Goal: Transaction & Acquisition: Purchase product/service

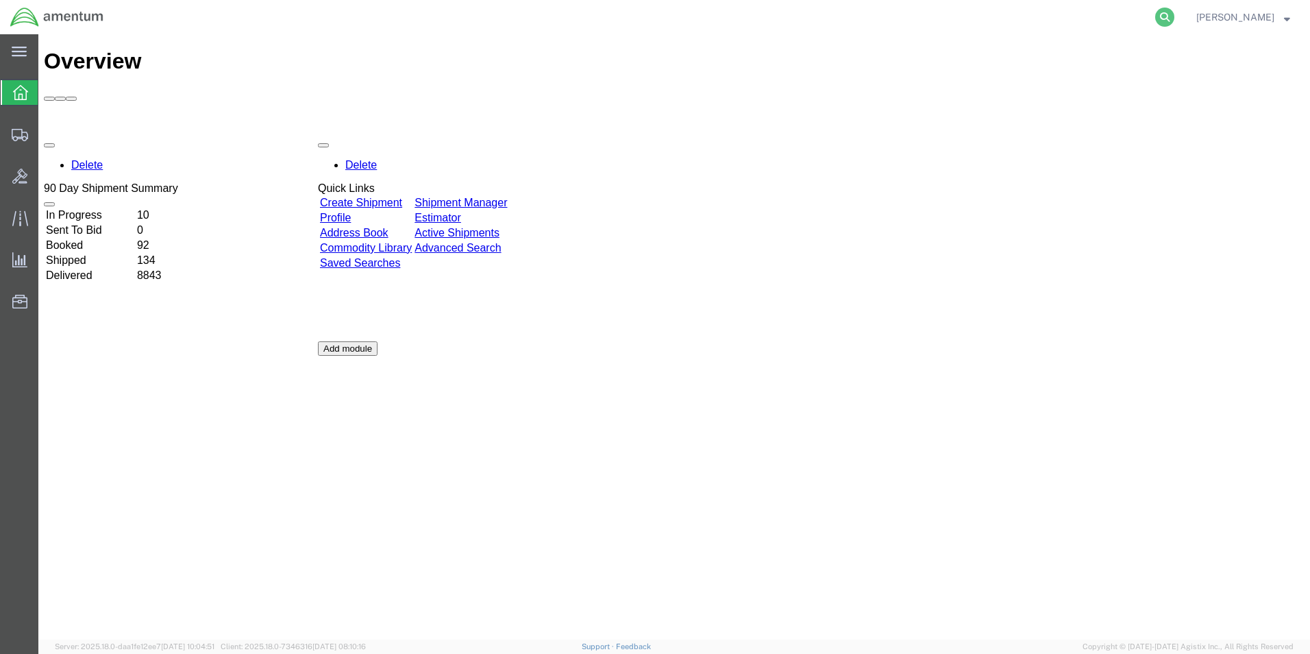
click at [1175, 17] on icon at bounding box center [1164, 17] width 19 height 19
paste input "392292755089"
type input "392292755089"
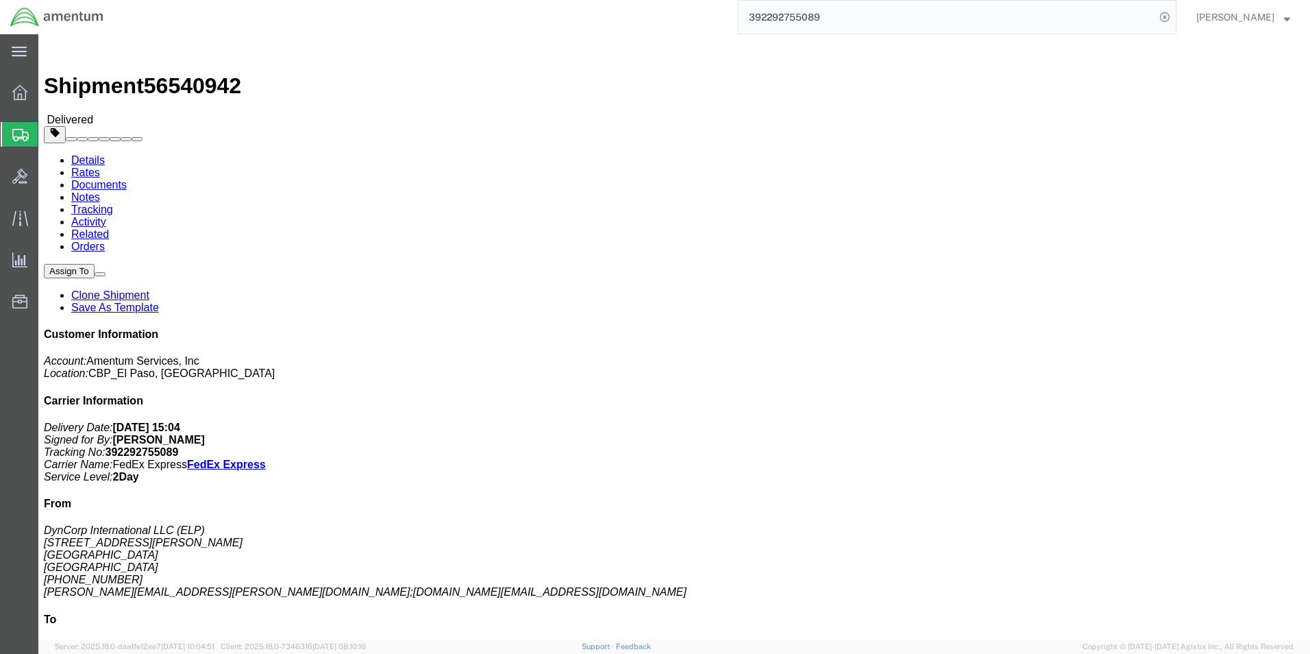
click link "Clone Shipment"
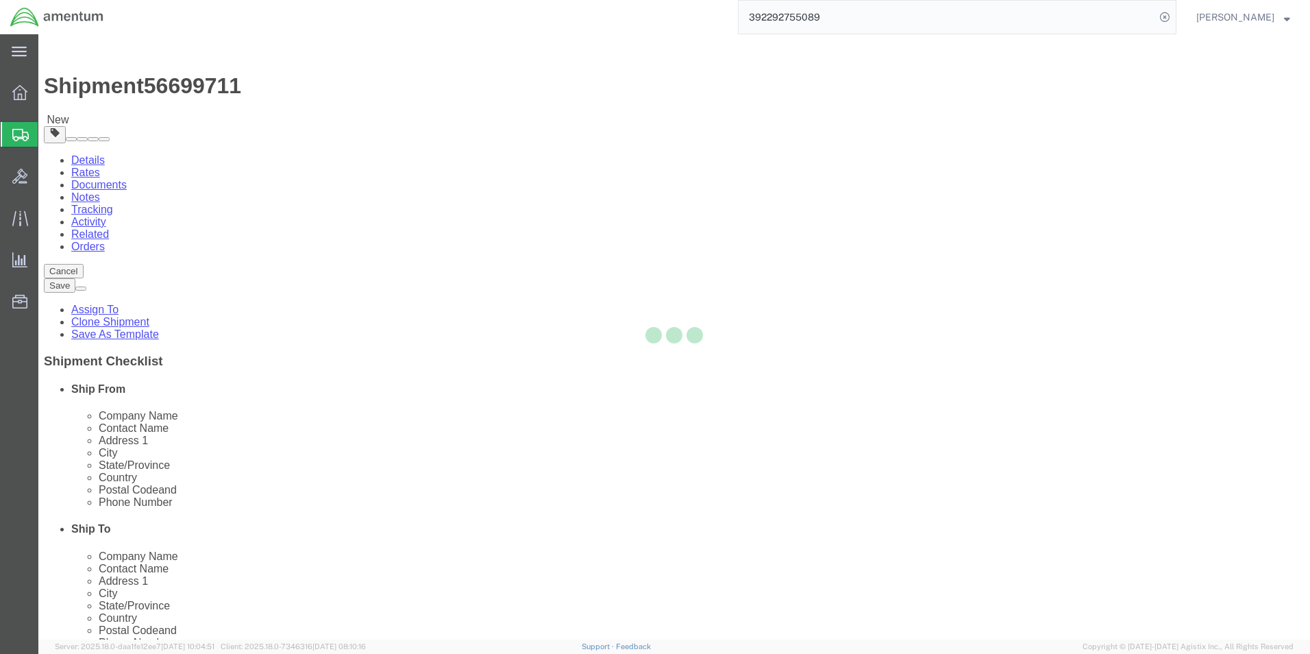
select select "49939"
select select "49917"
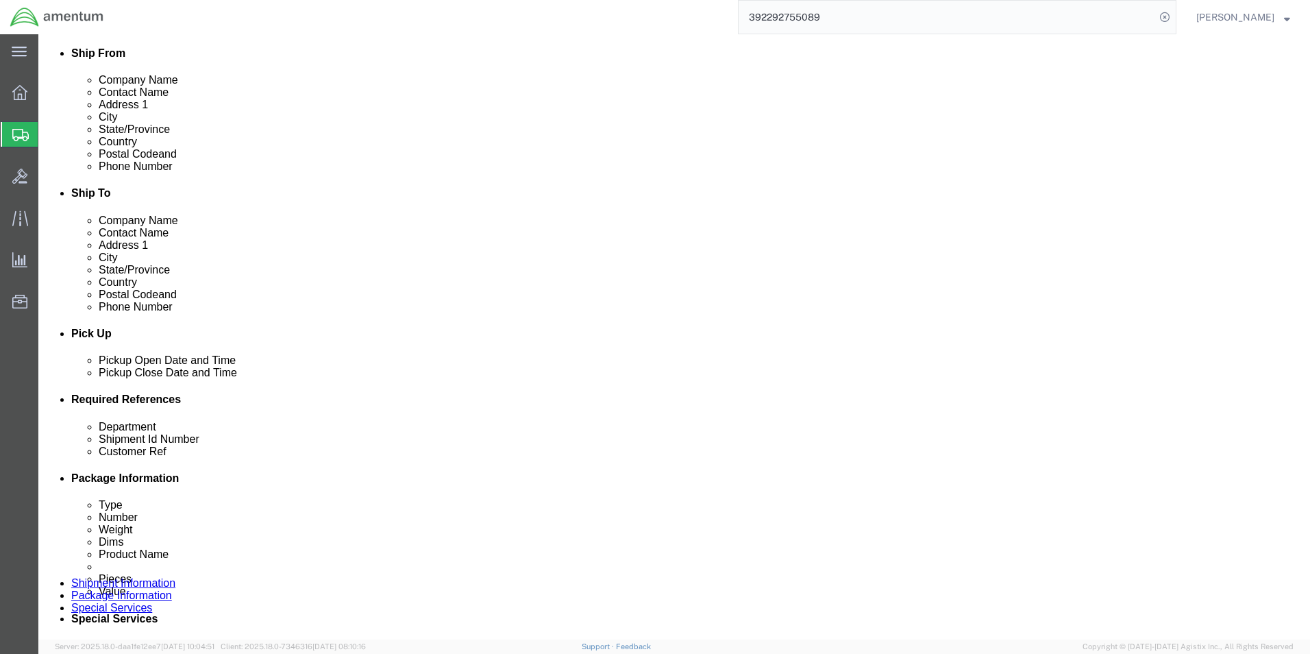
scroll to position [411, 0]
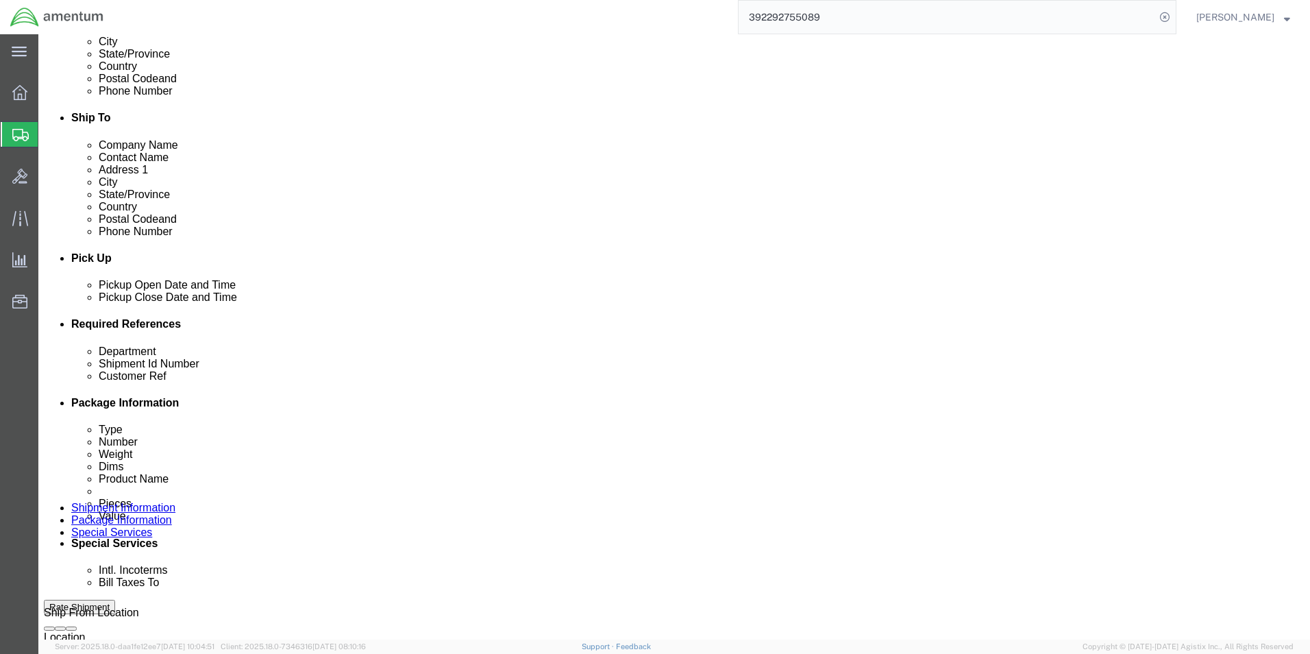
click div "[DATE] 8:20 AM"
type input "2:30 PM"
click button "Apply"
drag, startPoint x: 539, startPoint y: 434, endPoint x: 469, endPoint y: 434, distance: 69.9
click div "Shipment Id Number 94953"
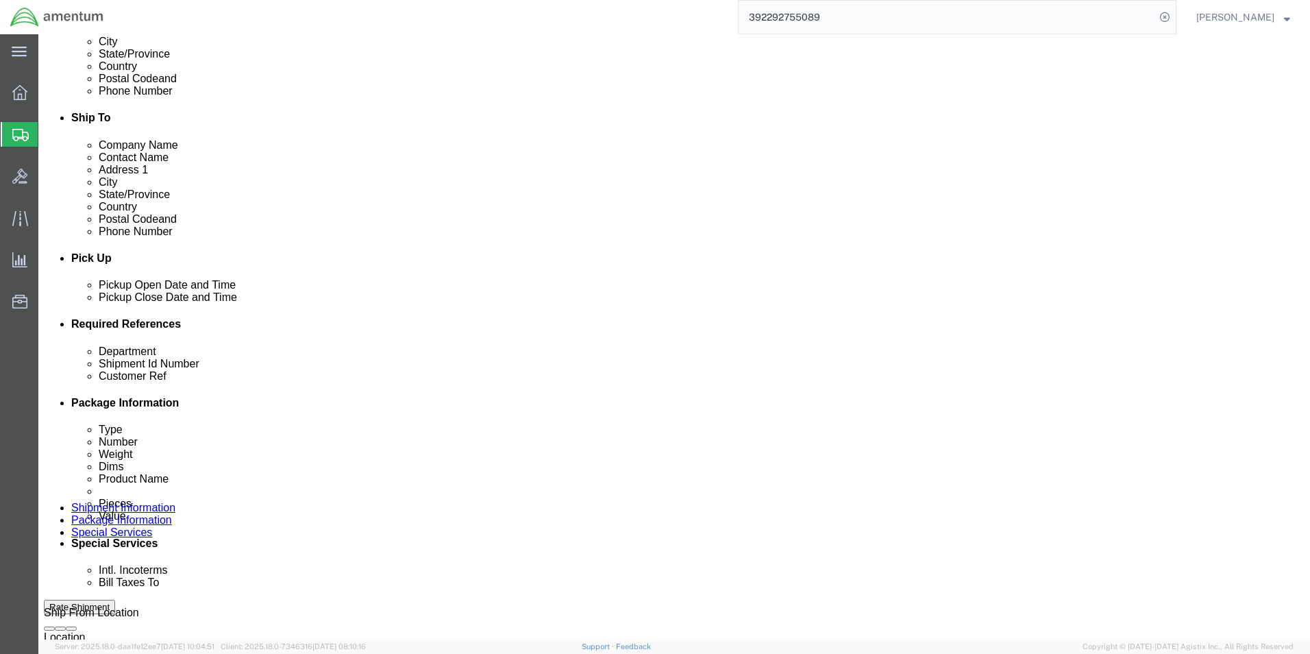
type input "96018"
drag, startPoint x: 762, startPoint y: 421, endPoint x: 765, endPoint y: 408, distance: 12.8
click div "Department CBP Shipment Id Number 96018 Customer Ref RT5000 Select Account Type…"
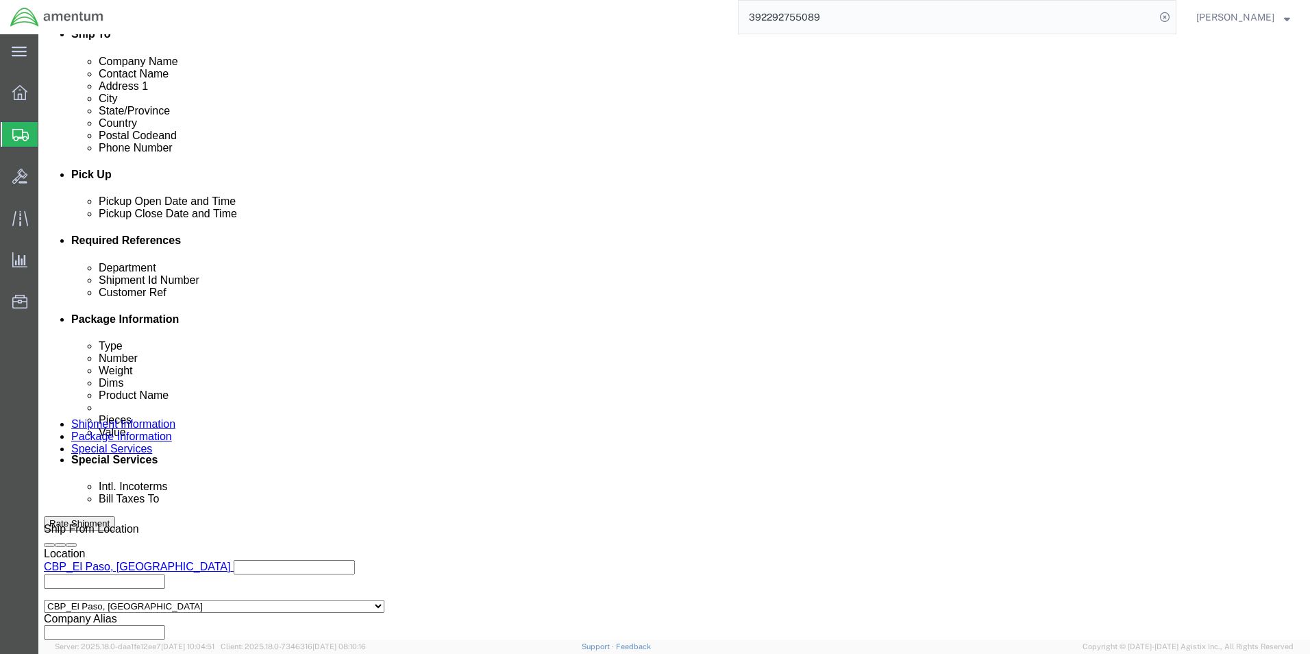
scroll to position [572, 0]
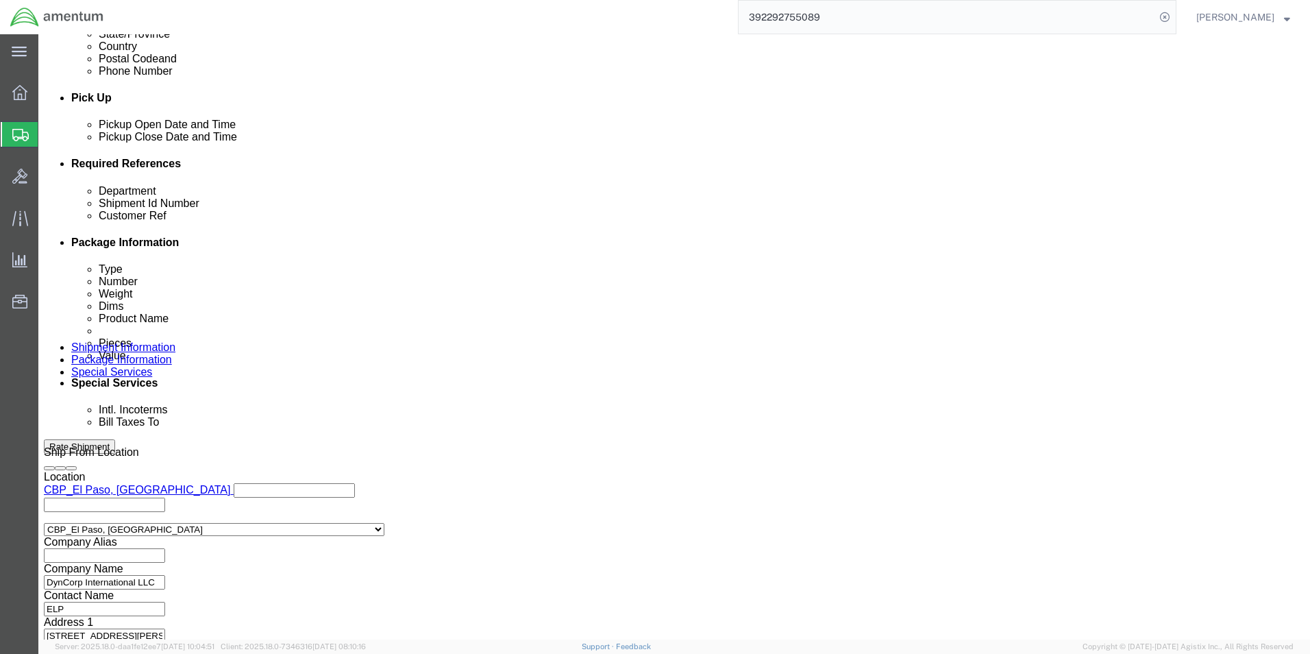
type input "AMS7102"
click button "Continue"
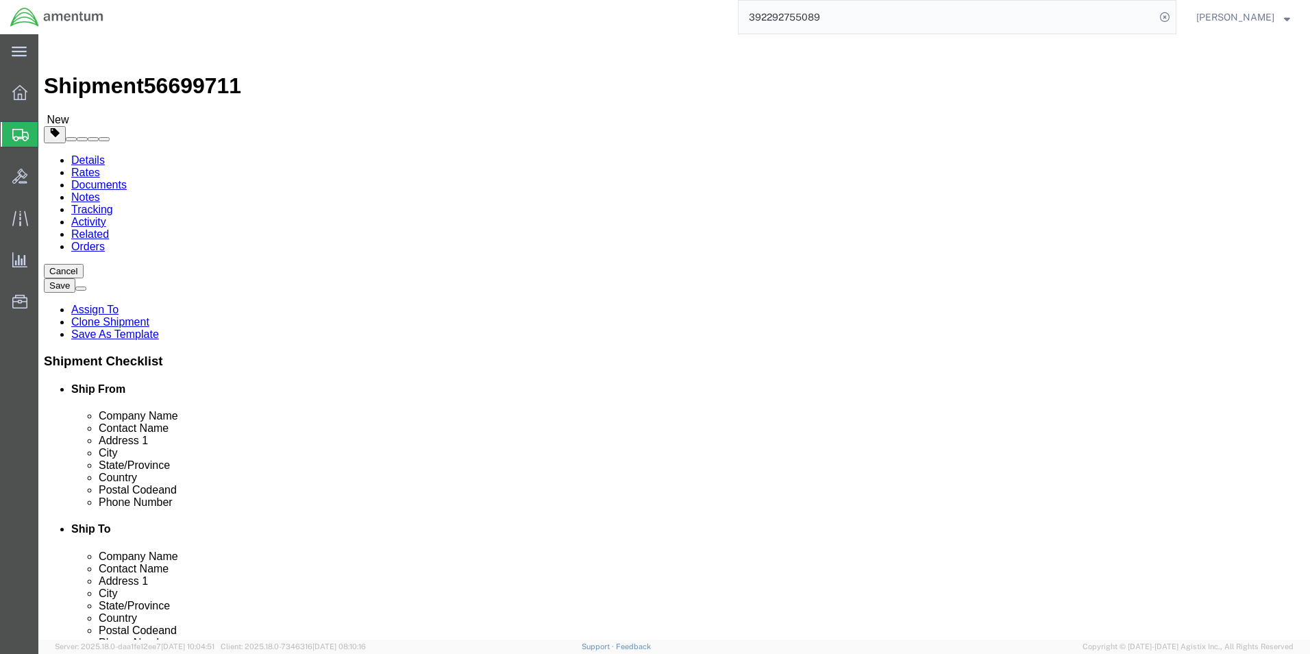
click span "button"
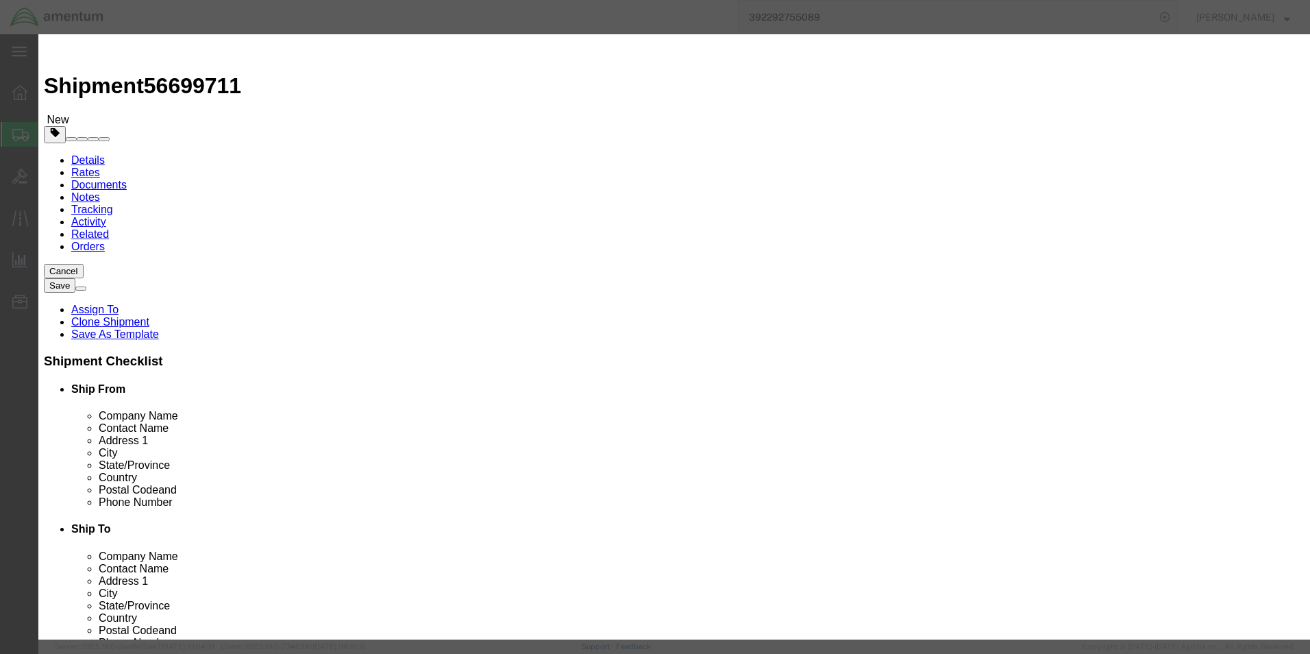
click button "Yes"
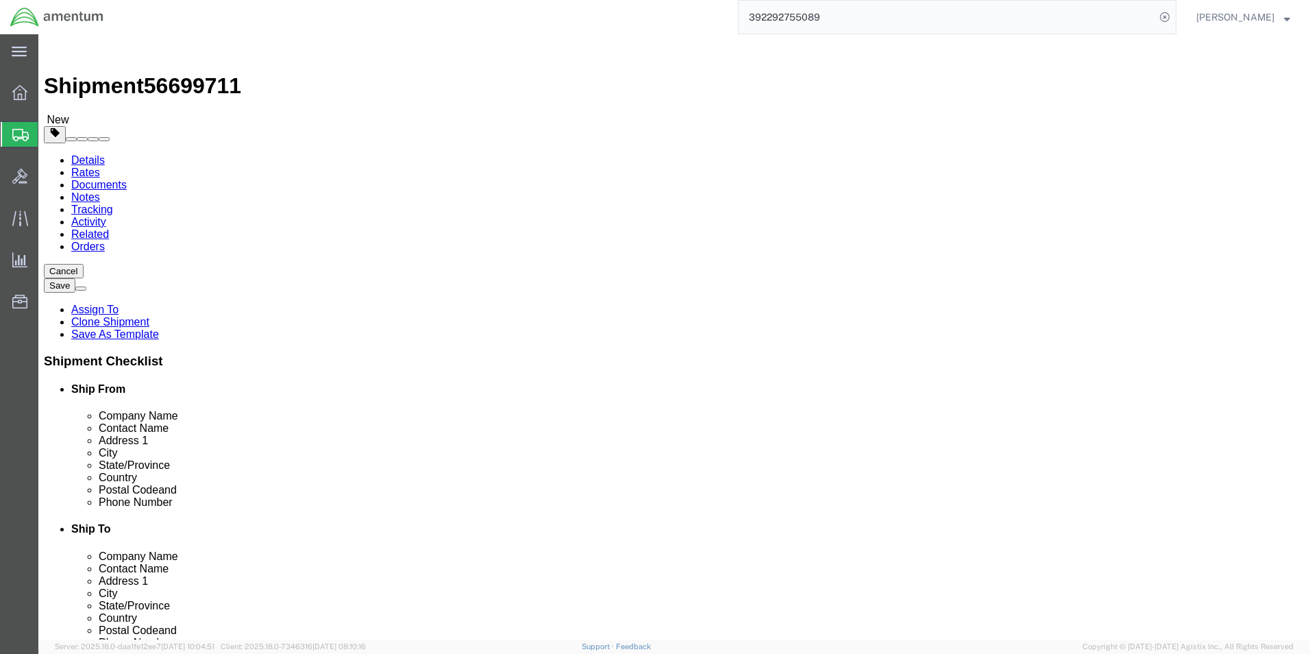
click input "18.00"
type input "16.00"
type input "10"
type input "8"
click input "40.00"
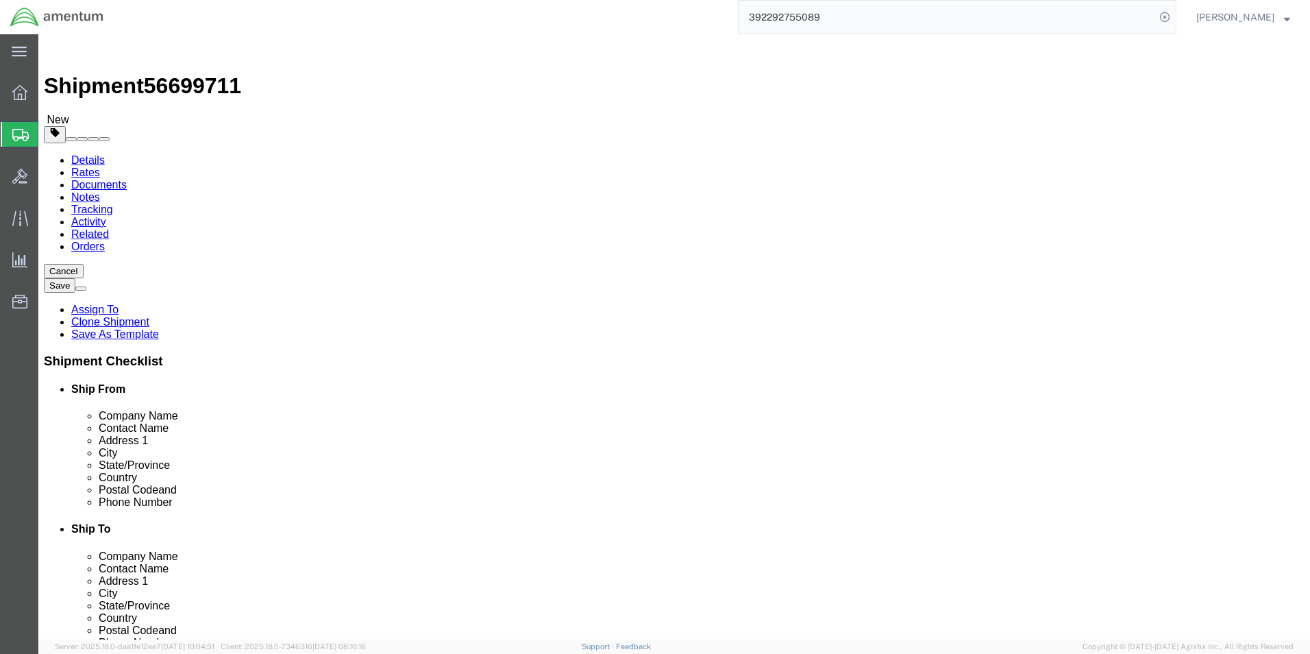
type input "8.00"
click dd "10000.00 USD"
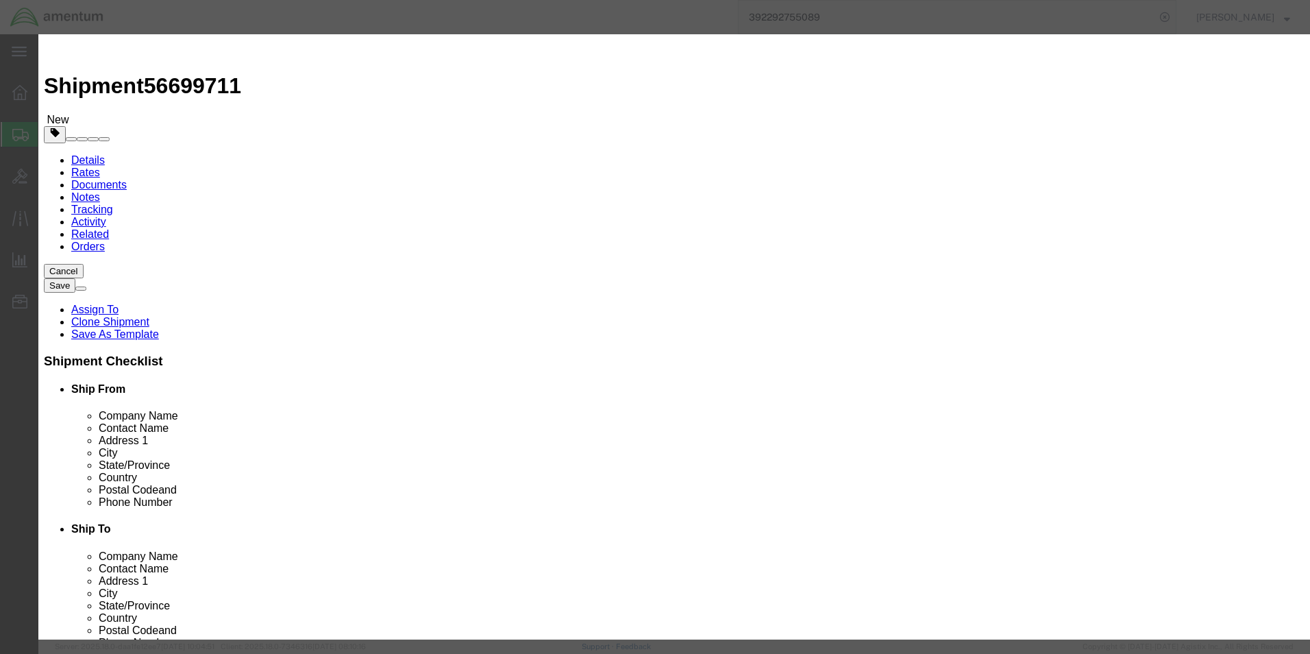
click div "Product Name RT 5000"
type input "MOVING MAP"
click div "Commodity library Product Name MOVING MAP MOVING MAP Name: AVALEX Moving Map Sk…"
click input "2.00"
type input "1.00"
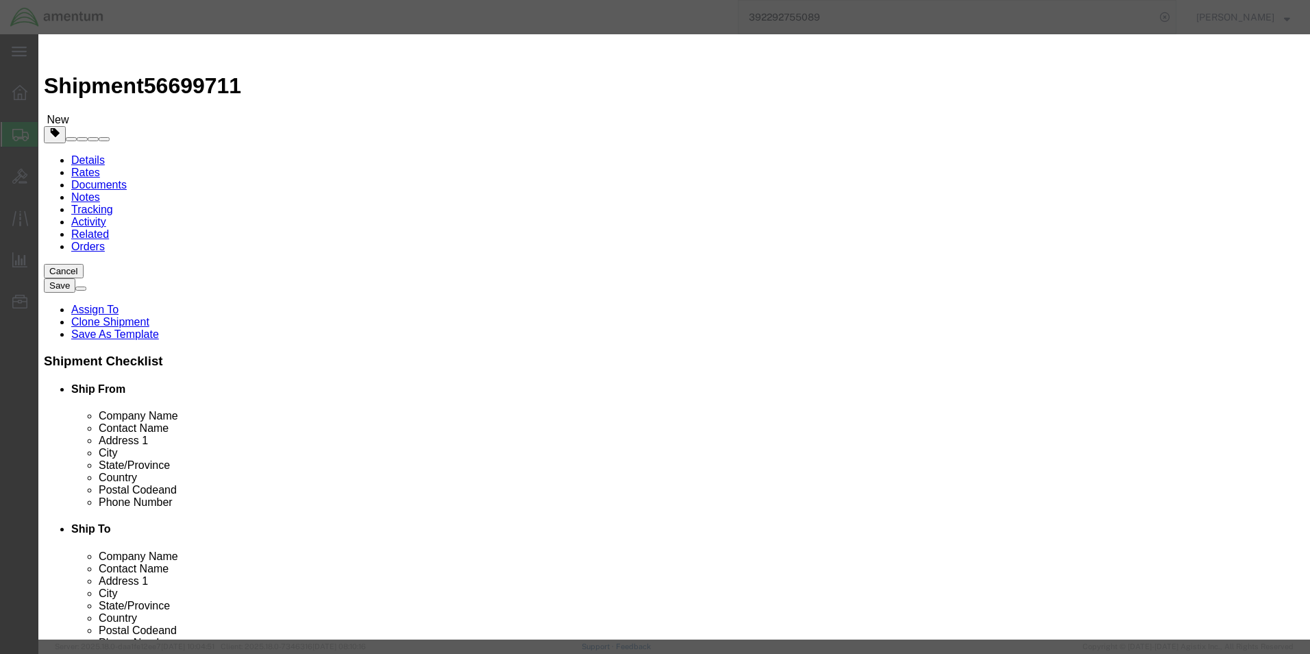
type input "5000"
click h3 "Edit content"
click button "Save & Close"
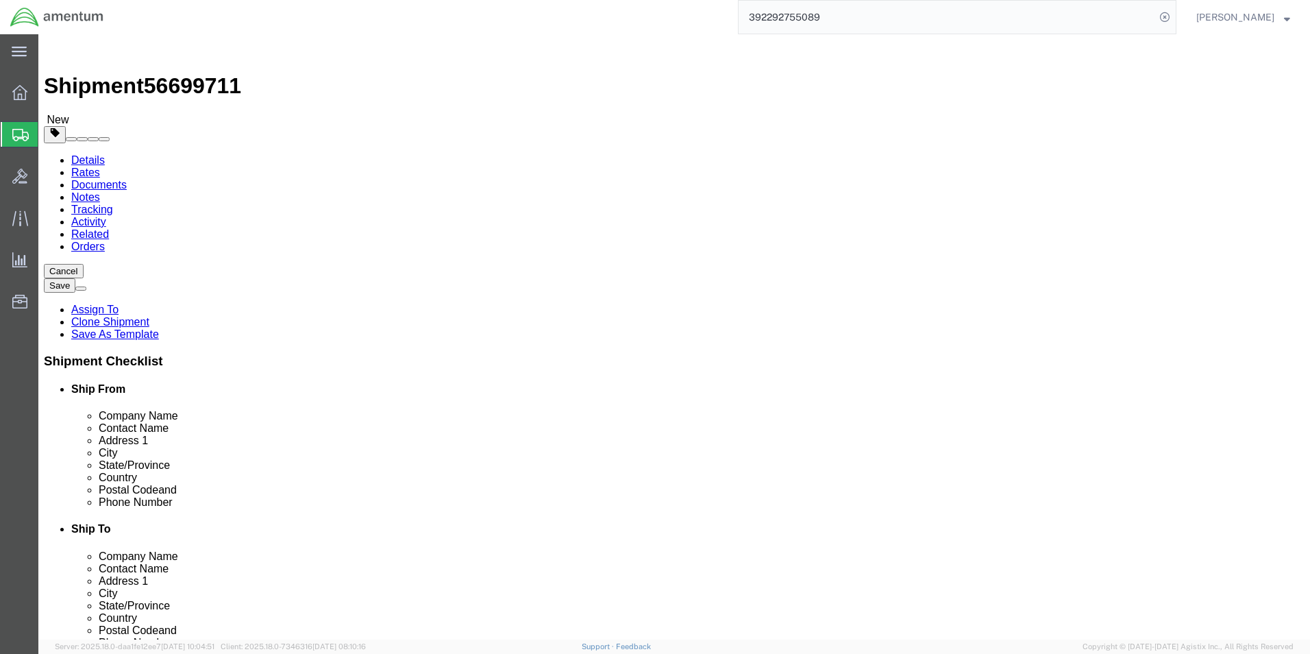
click button "Continue"
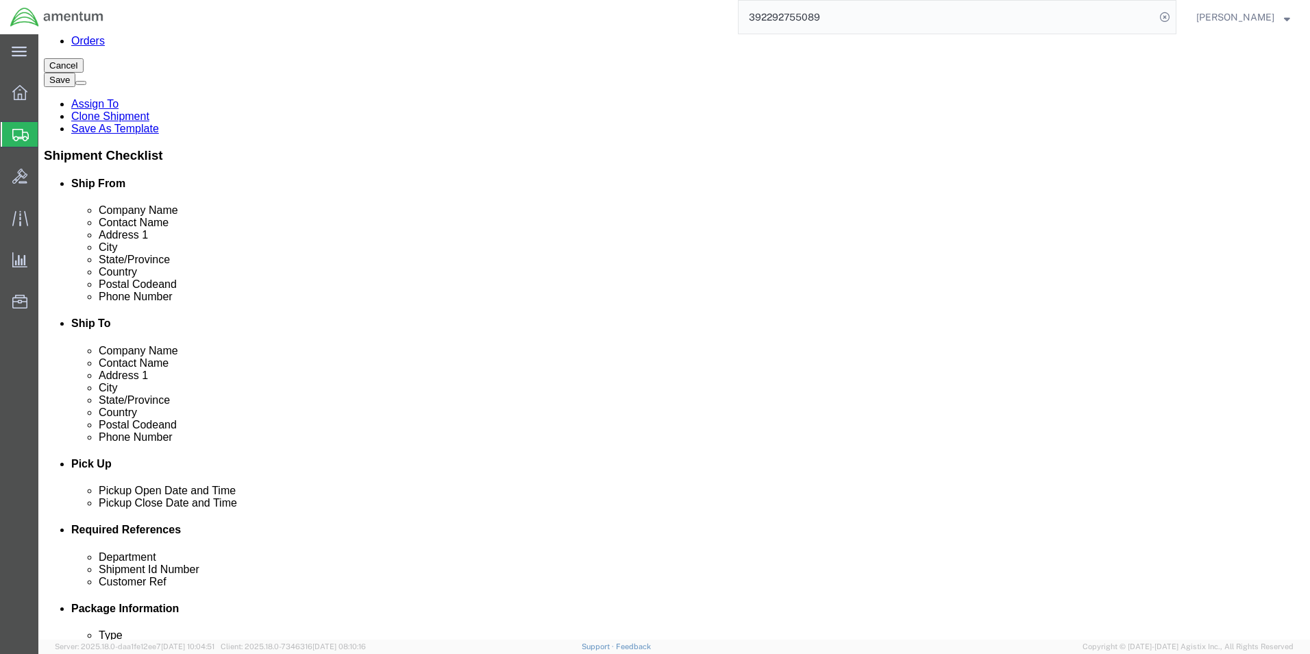
scroll to position [343, 0]
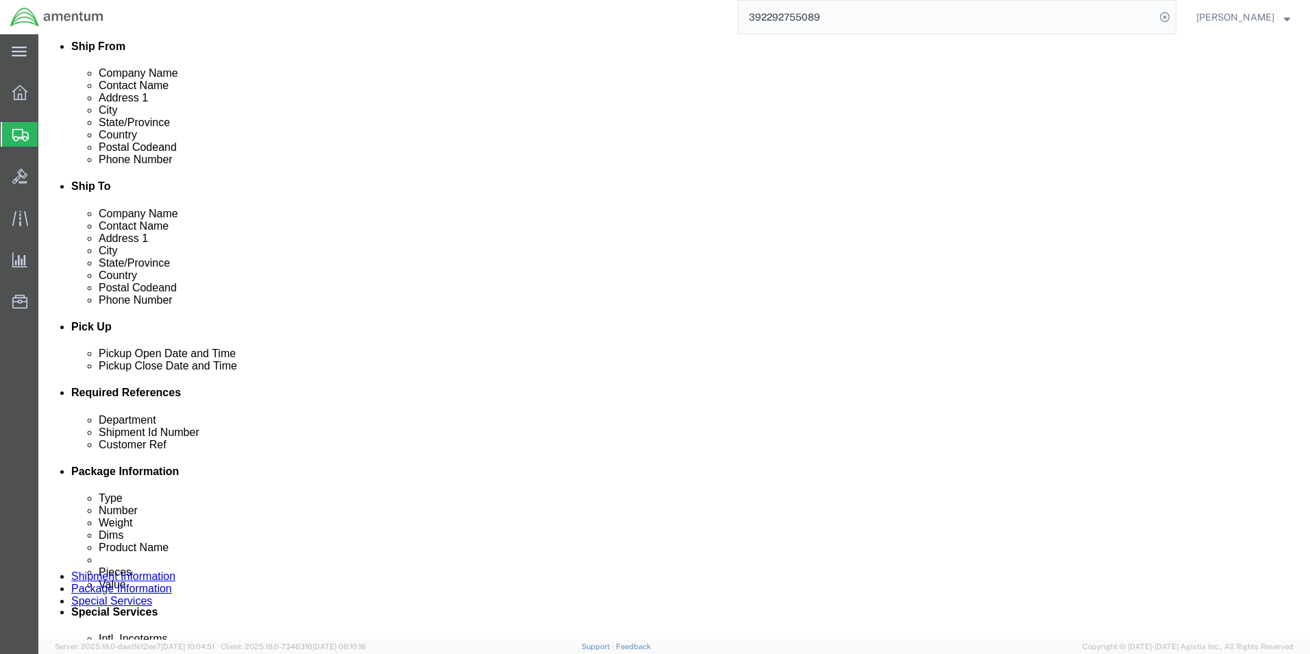
click button "Rate Shipment"
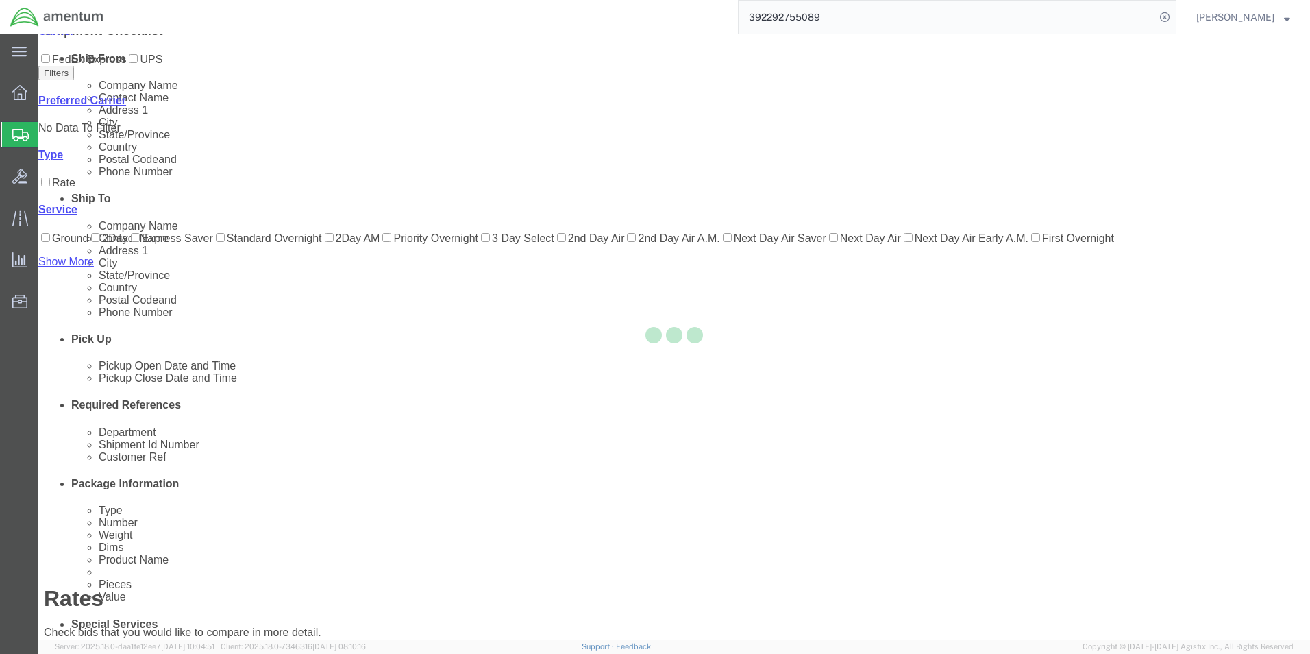
scroll to position [29, 0]
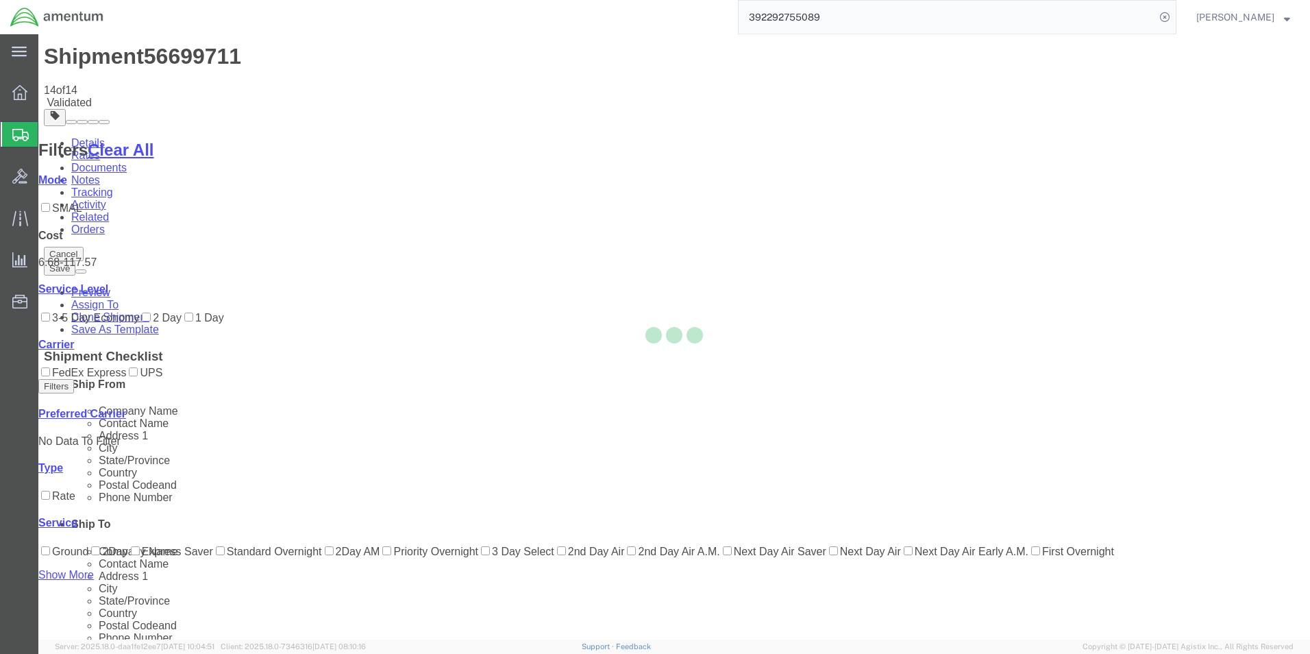
scroll to position [0, 0]
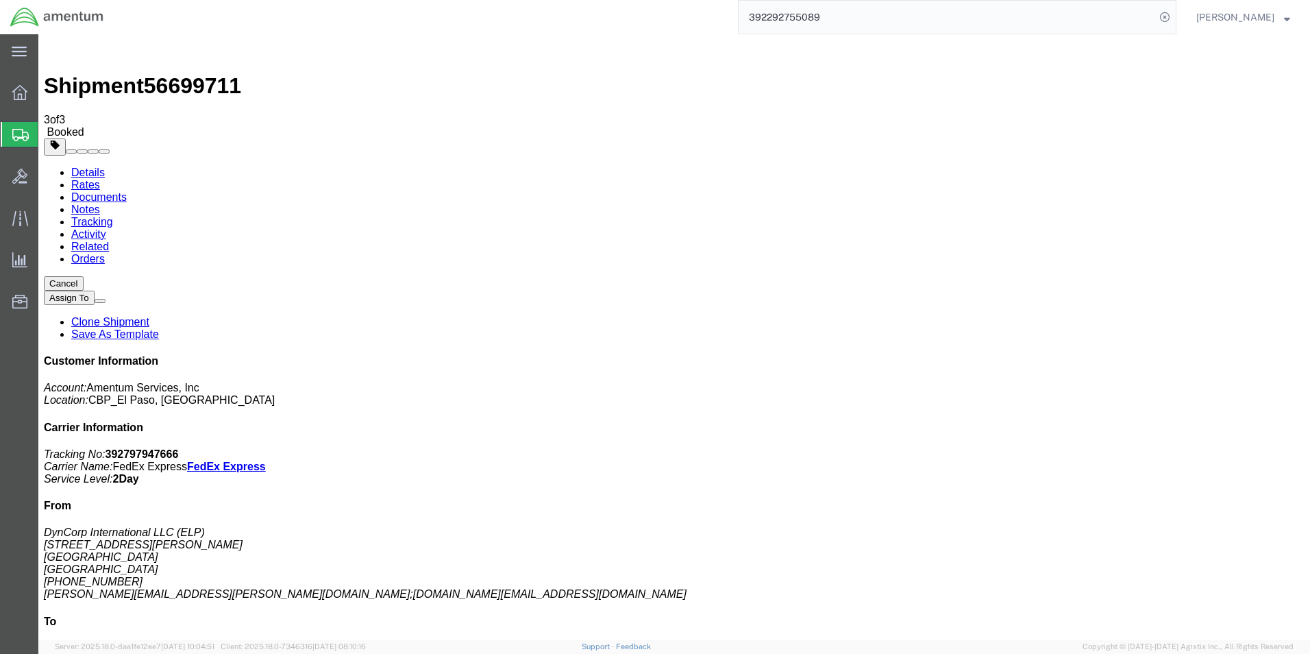
click at [92, 167] on link "Details" at bounding box center [88, 173] width 34 height 12
click link "Schedule pickup request"
